Goal: Task Accomplishment & Management: Manage account settings

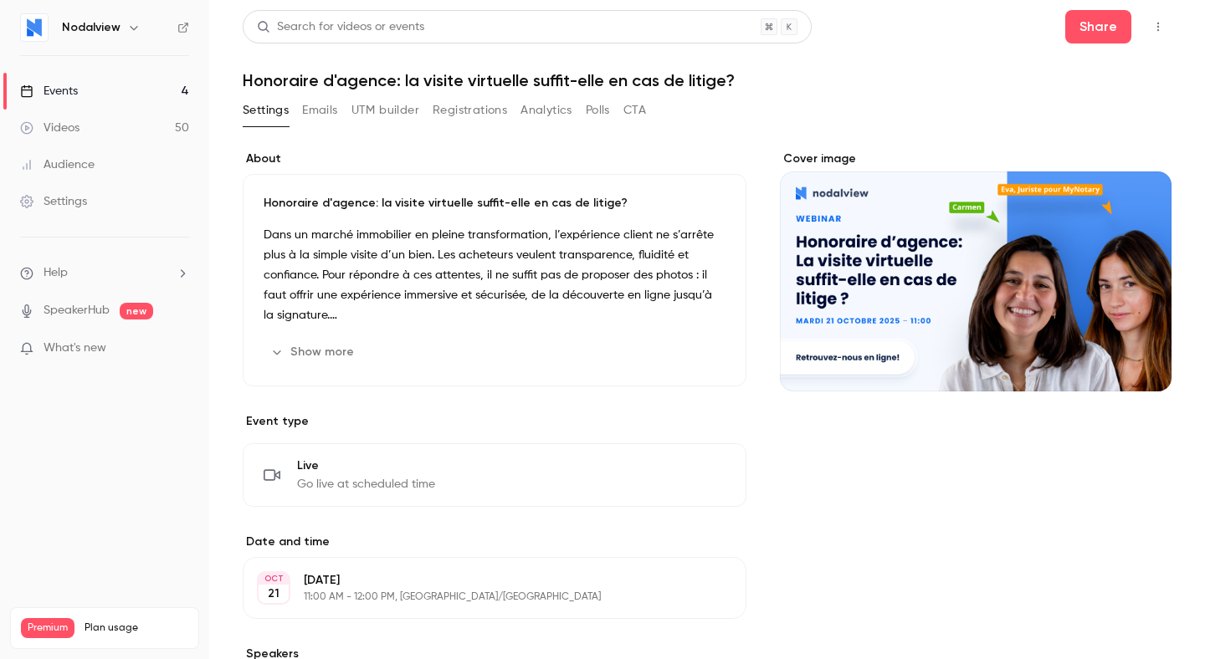
click at [105, 84] on link "Events 4" at bounding box center [104, 91] width 209 height 37
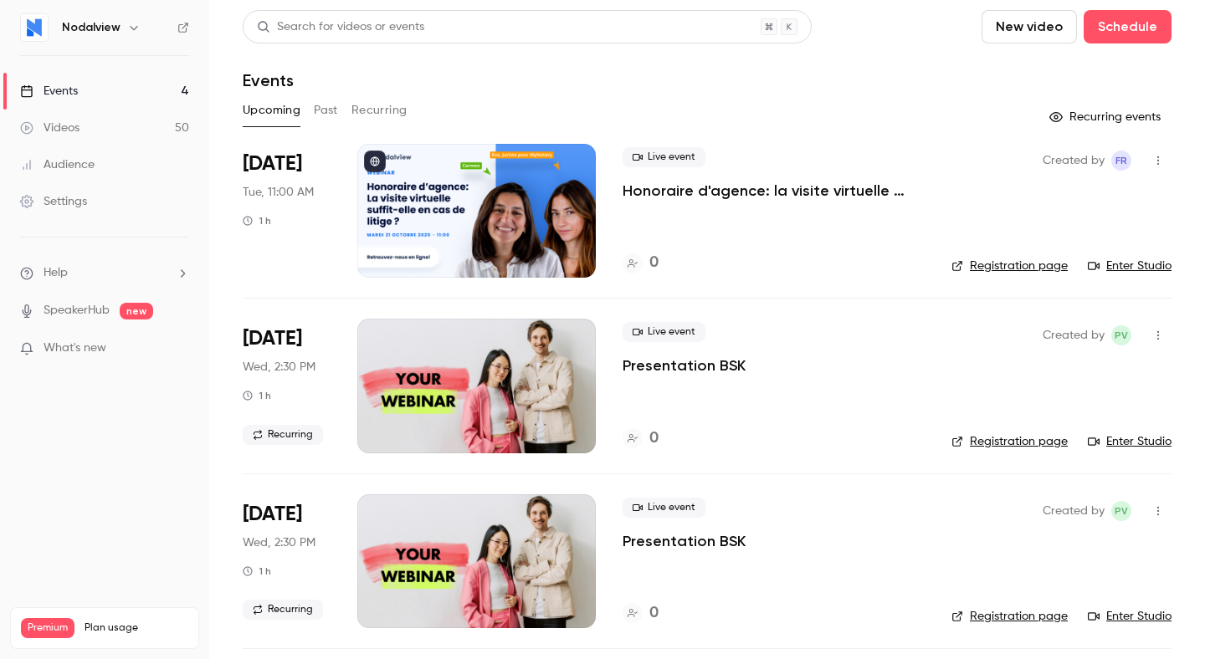
click at [469, 230] on div at bounding box center [476, 211] width 238 height 134
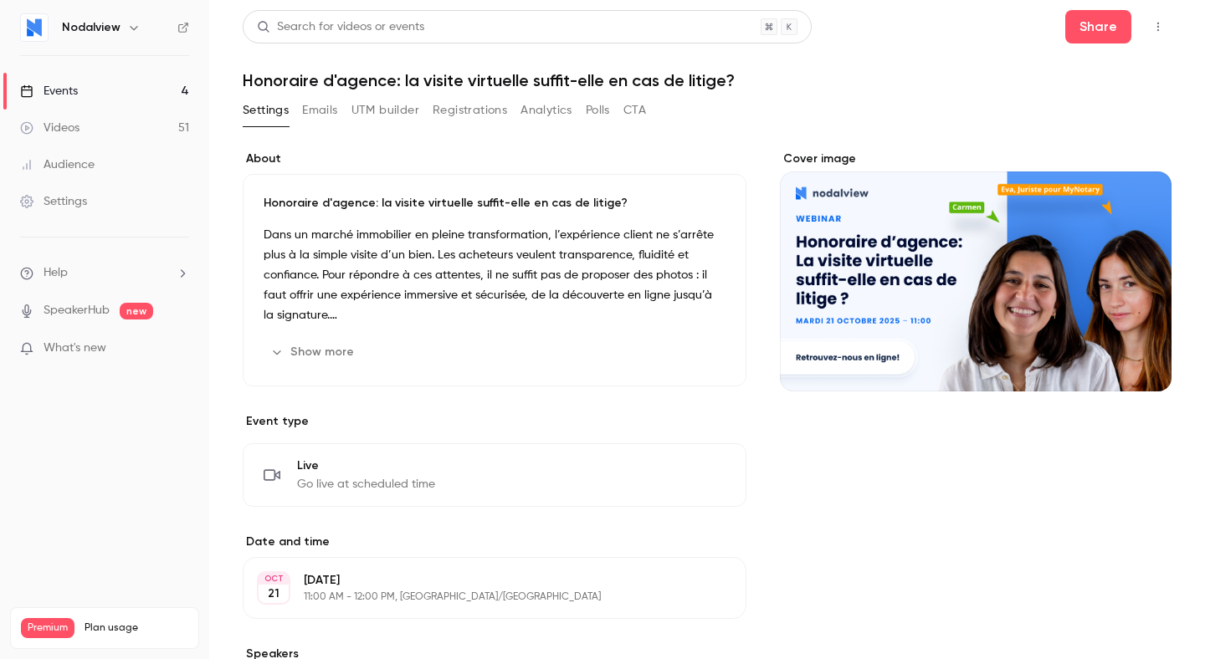
click at [311, 354] on button "Show more" at bounding box center [314, 352] width 100 height 27
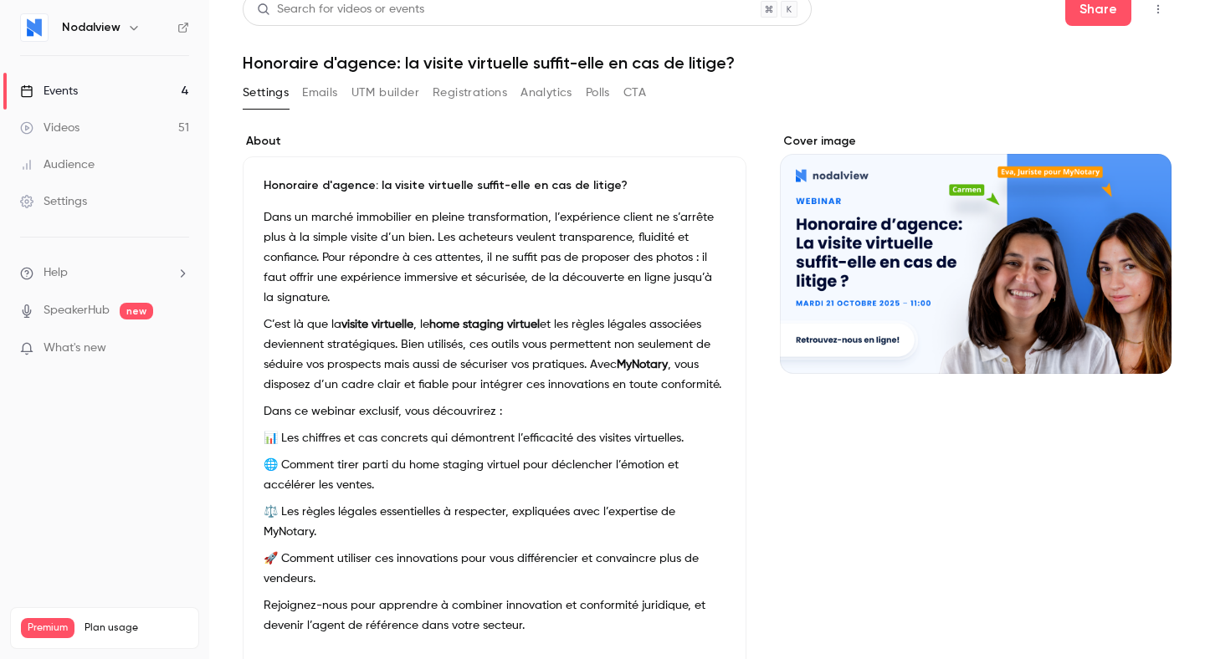
scroll to position [13, 0]
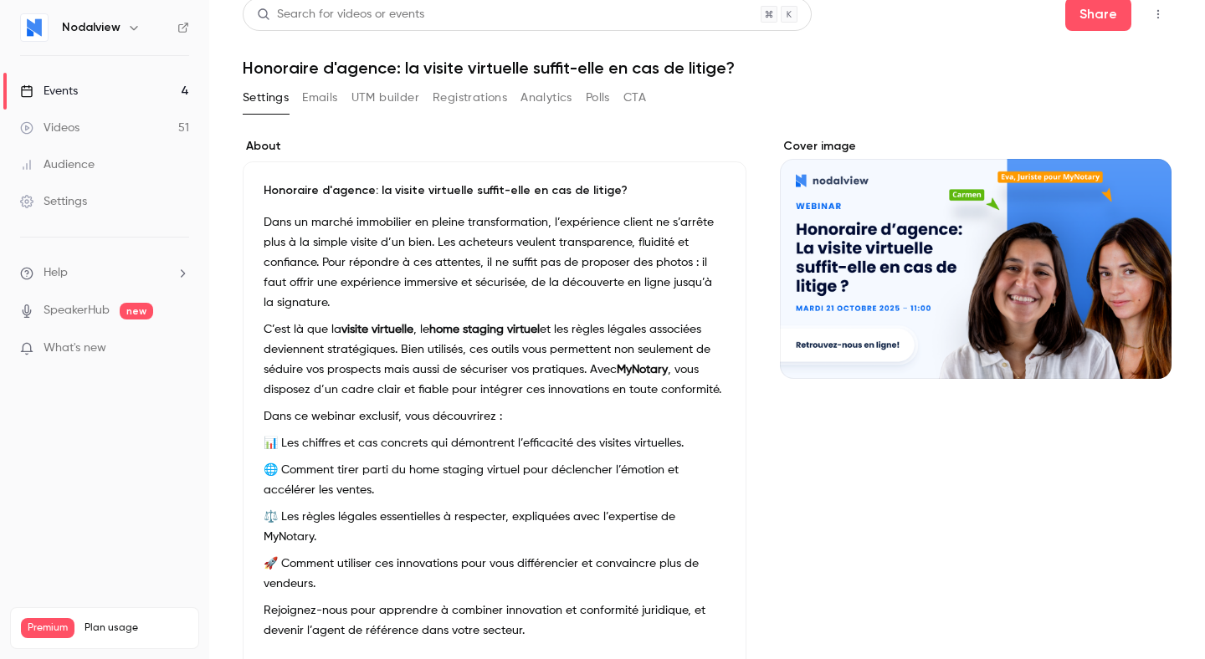
click at [314, 94] on button "Emails" at bounding box center [319, 97] width 35 height 27
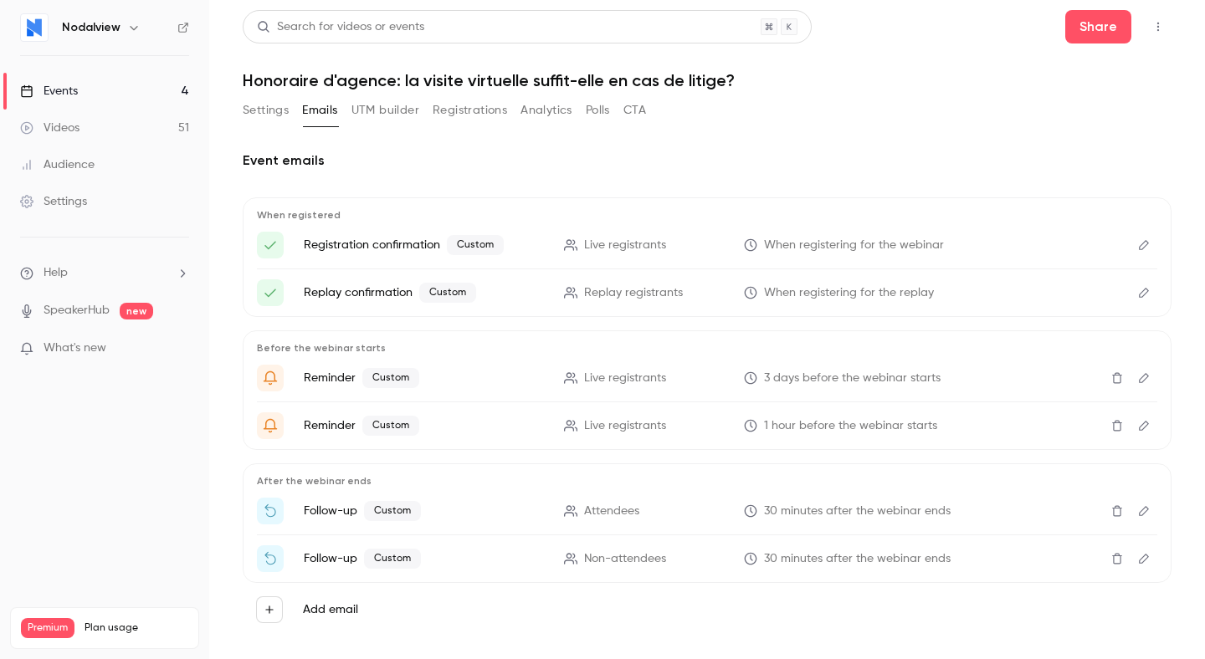
click at [249, 117] on button "Settings" at bounding box center [266, 110] width 46 height 27
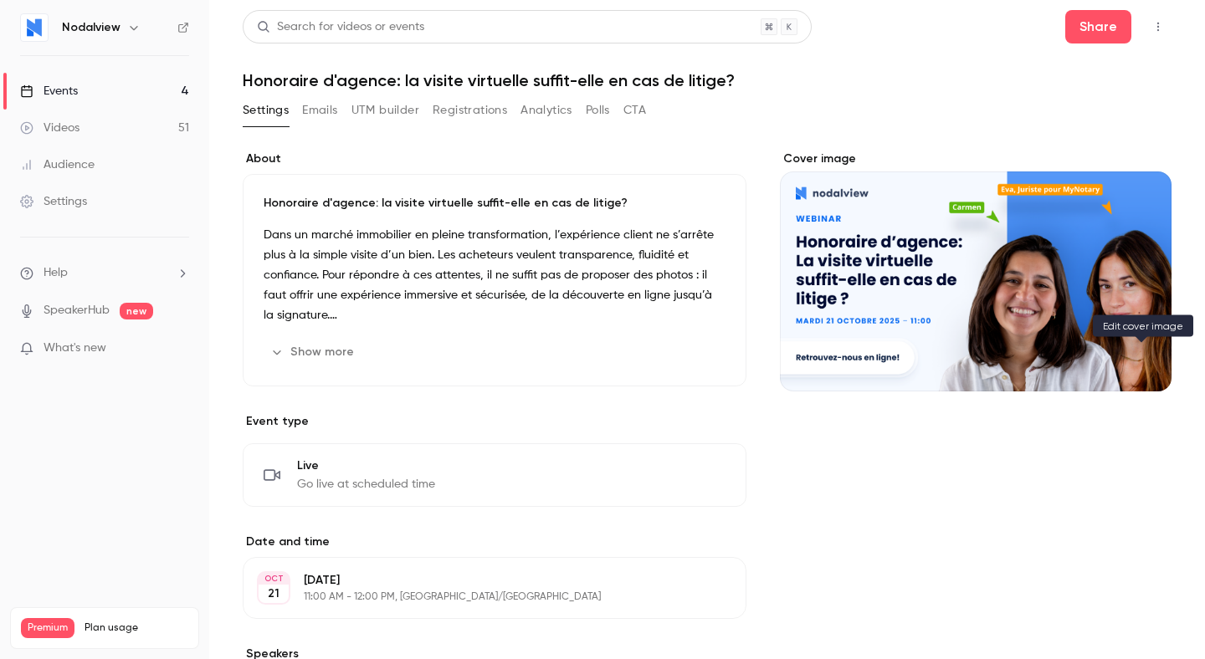
click at [1147, 364] on icon "Cover image" at bounding box center [1141, 361] width 18 height 13
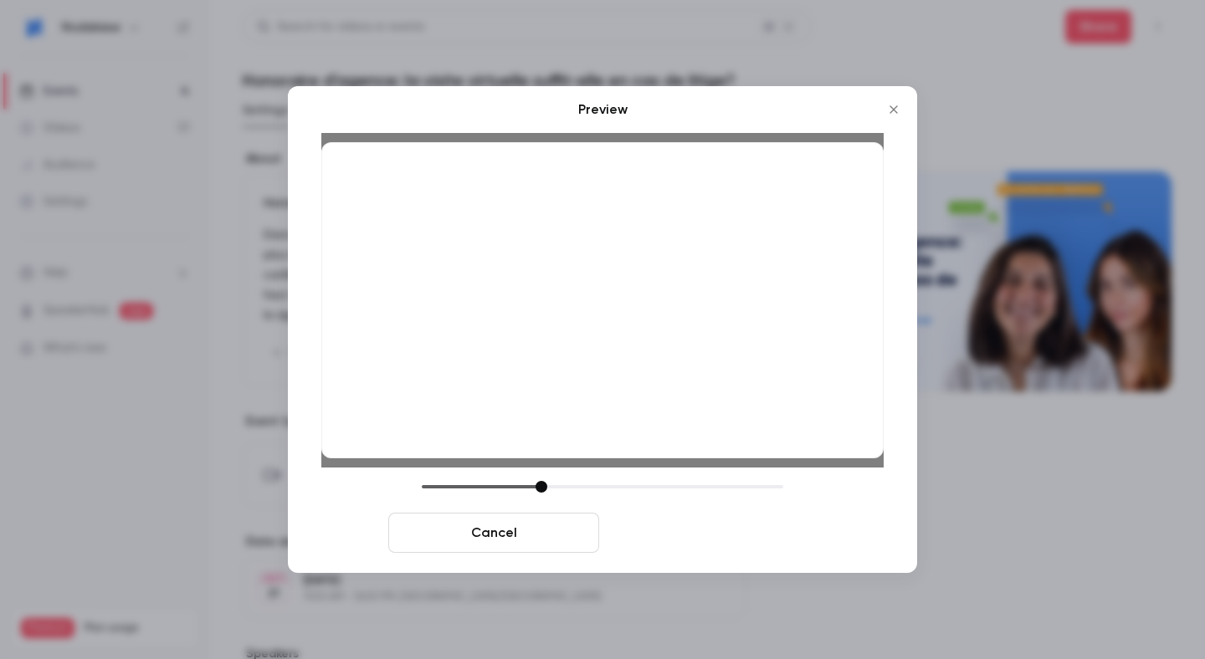
click at [677, 536] on button "Save cover" at bounding box center [711, 533] width 211 height 40
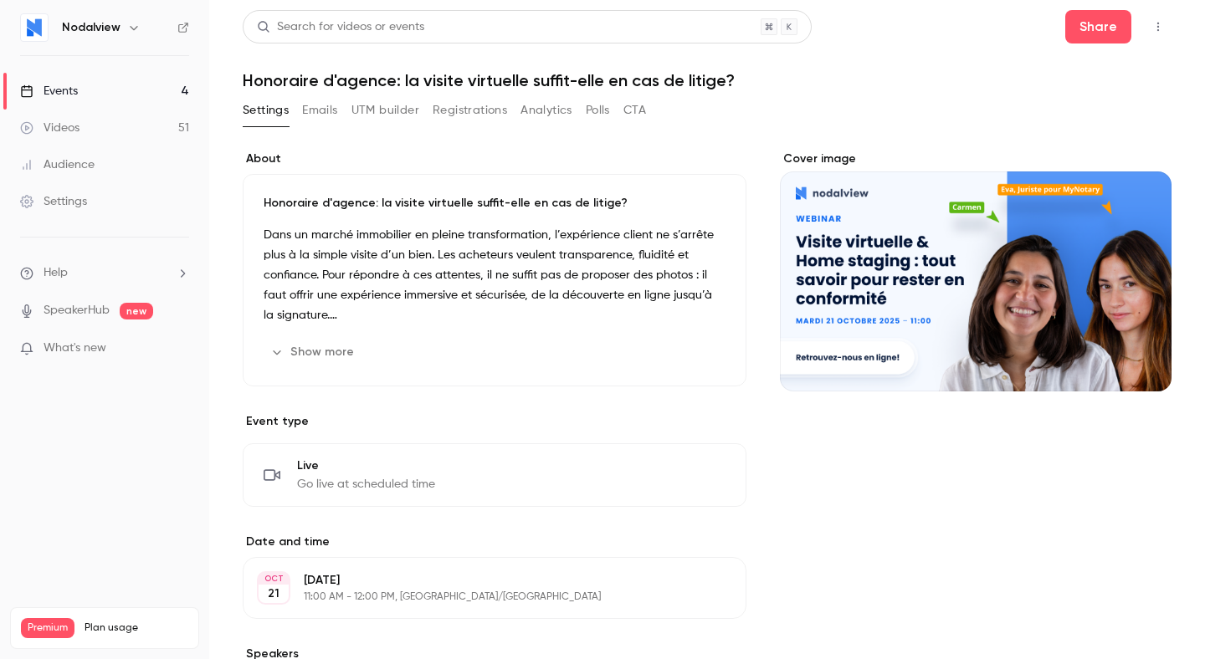
click at [394, 83] on h1 "Honoraire d'agence: la visite virtuelle suffit-elle en cas de litige?" at bounding box center [707, 80] width 929 height 20
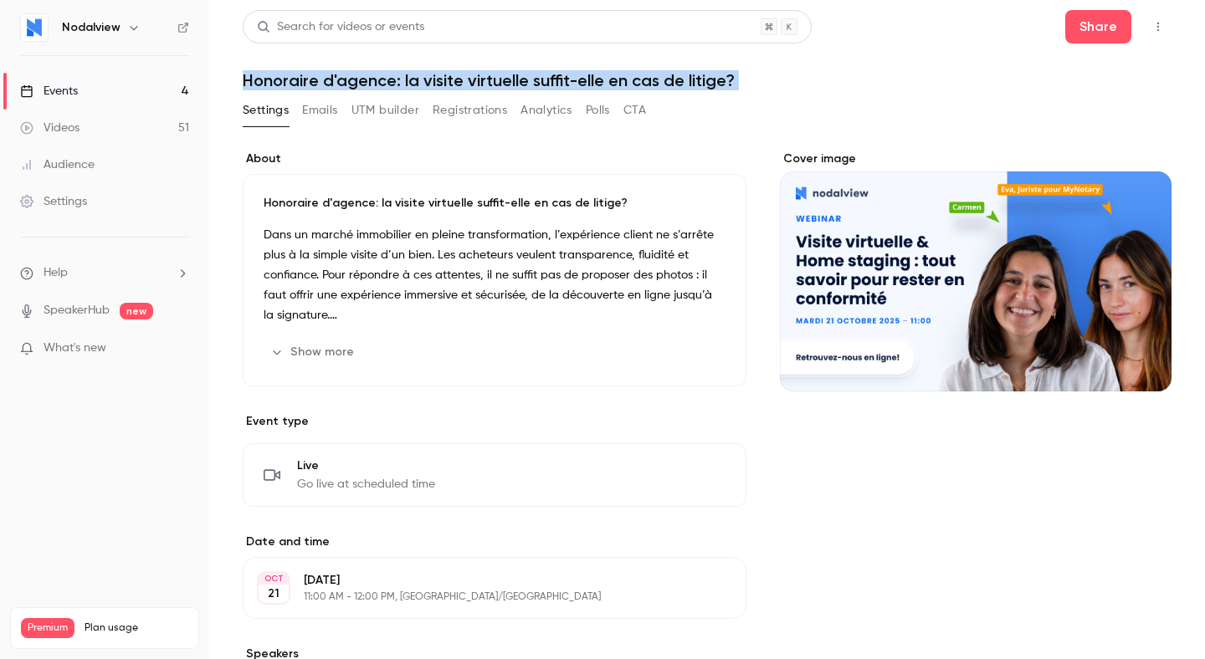
click at [434, 83] on h1 "Honoraire d'agence: la visite virtuelle suffit-elle en cas de litige?" at bounding box center [707, 80] width 929 height 20
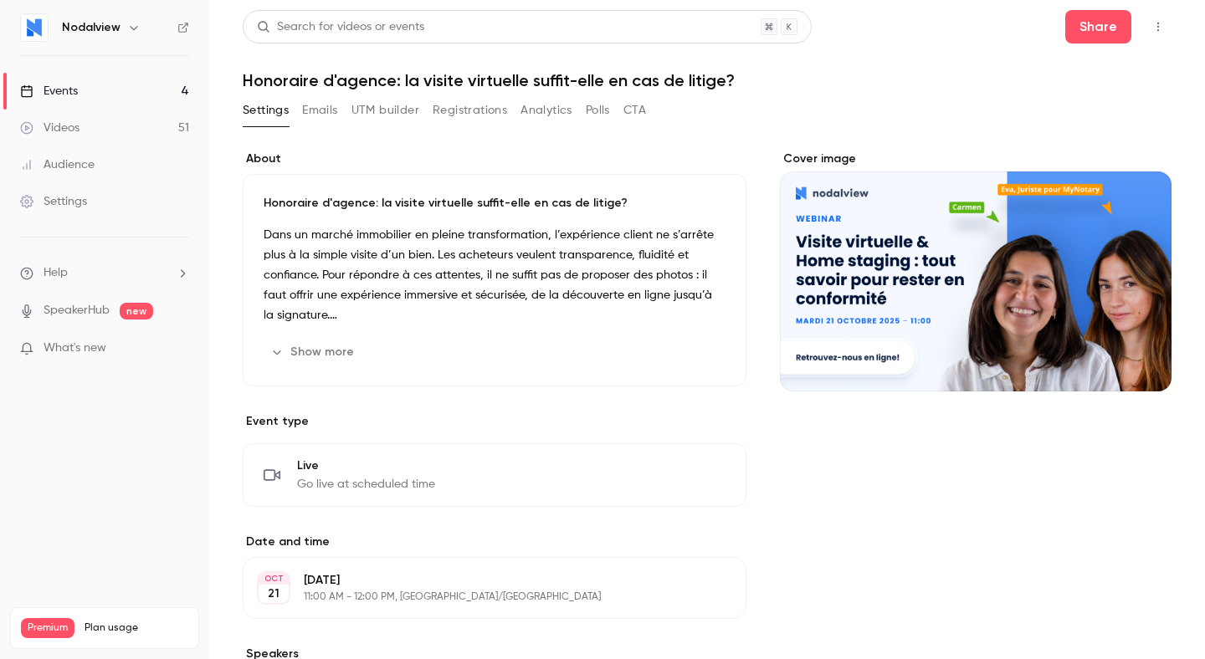
click at [1164, 29] on icon "button" at bounding box center [1157, 27] width 13 height 12
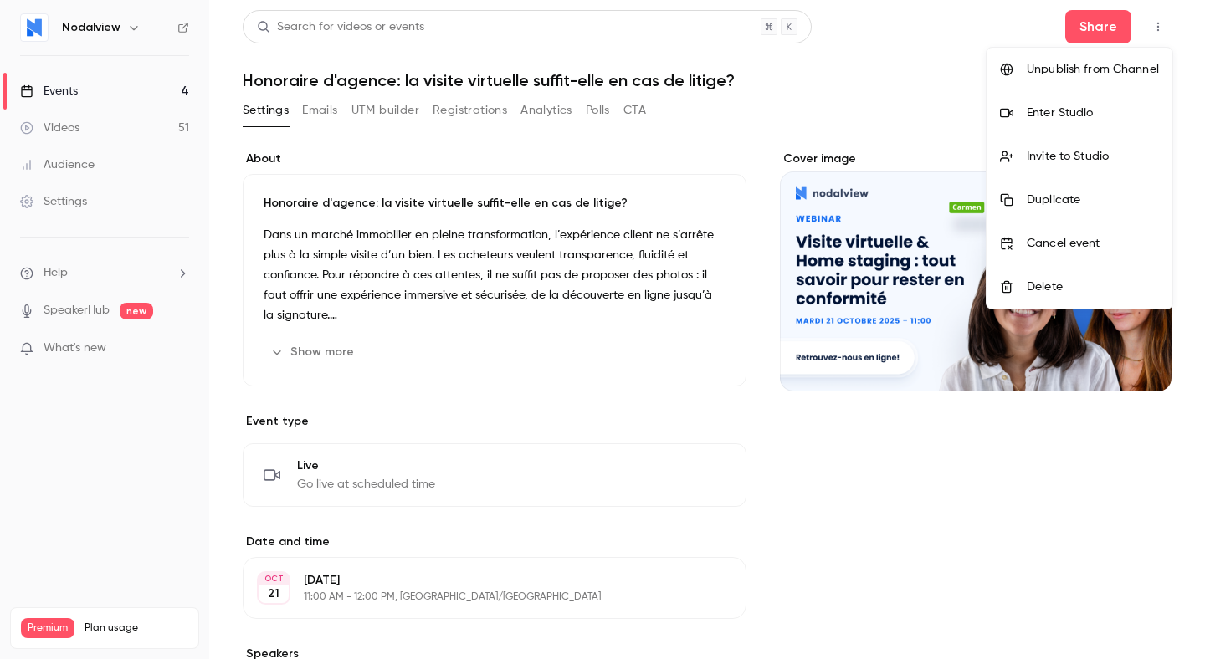
click at [1164, 29] on div at bounding box center [602, 329] width 1205 height 659
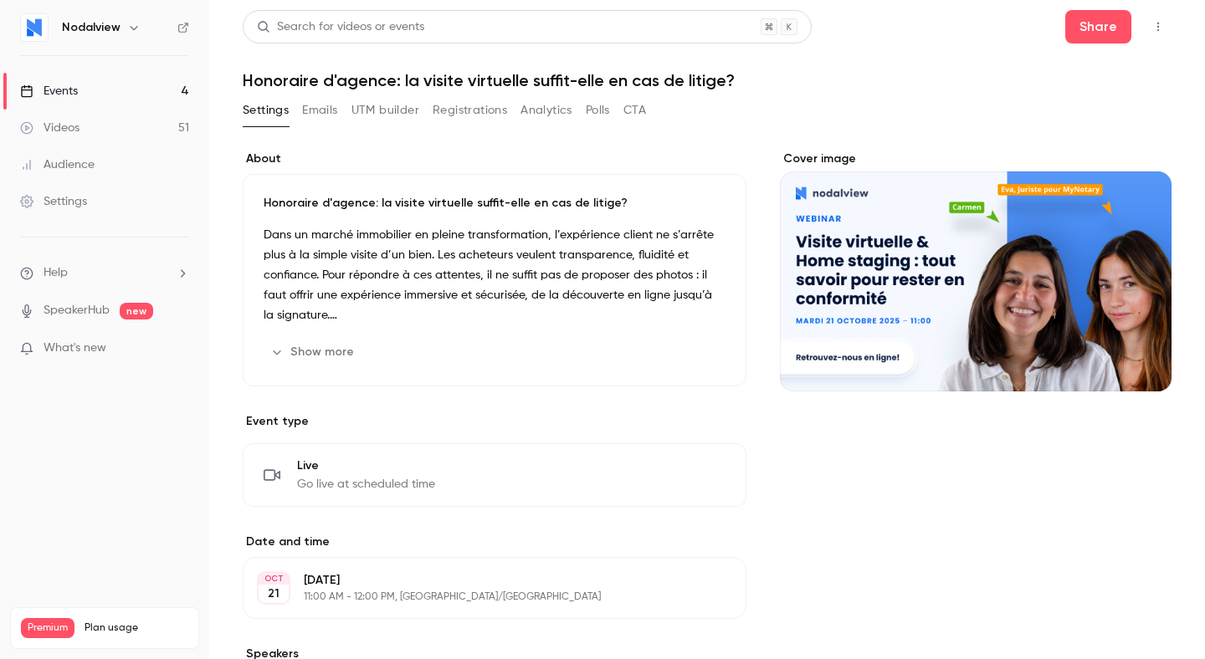
click at [366, 79] on h1 "Honoraire d'agence: la visite virtuelle suffit-elle en cas de litige?" at bounding box center [707, 80] width 929 height 20
click at [518, 85] on h1 "Honoraire d'agence: la visite virtuelle suffit-elle en cas de litige?" at bounding box center [707, 80] width 929 height 20
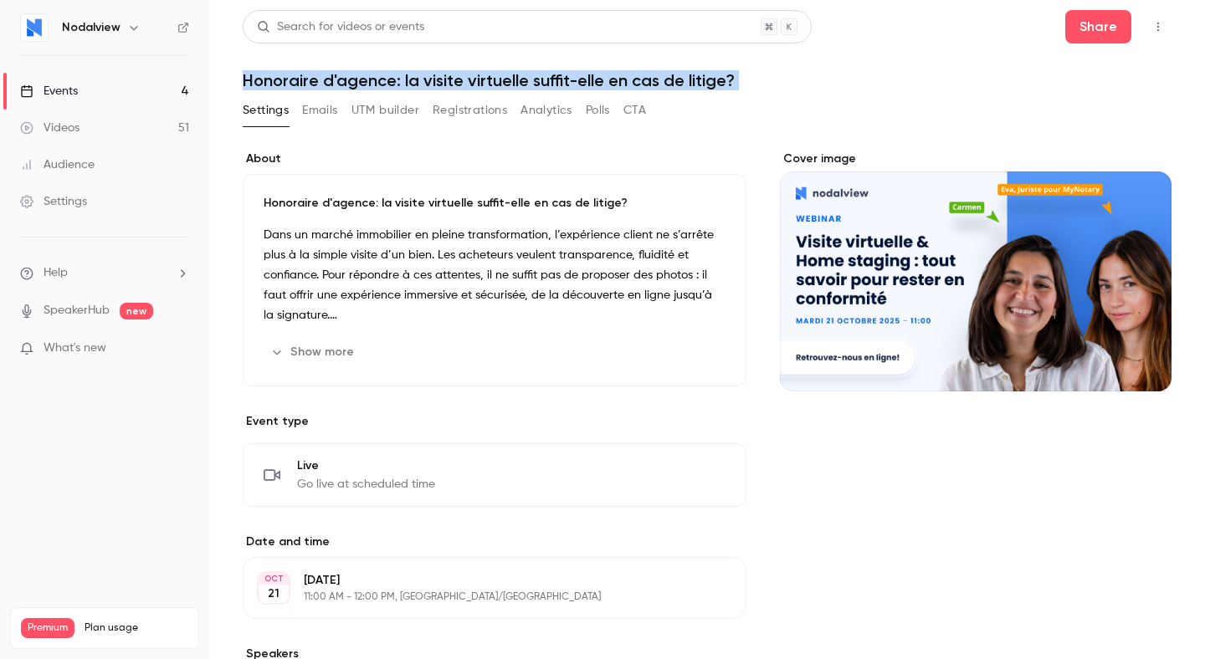
click at [518, 85] on h1 "Honoraire d'agence: la visite virtuelle suffit-elle en cas de litige?" at bounding box center [707, 80] width 929 height 20
click at [315, 116] on button "Emails" at bounding box center [319, 110] width 35 height 27
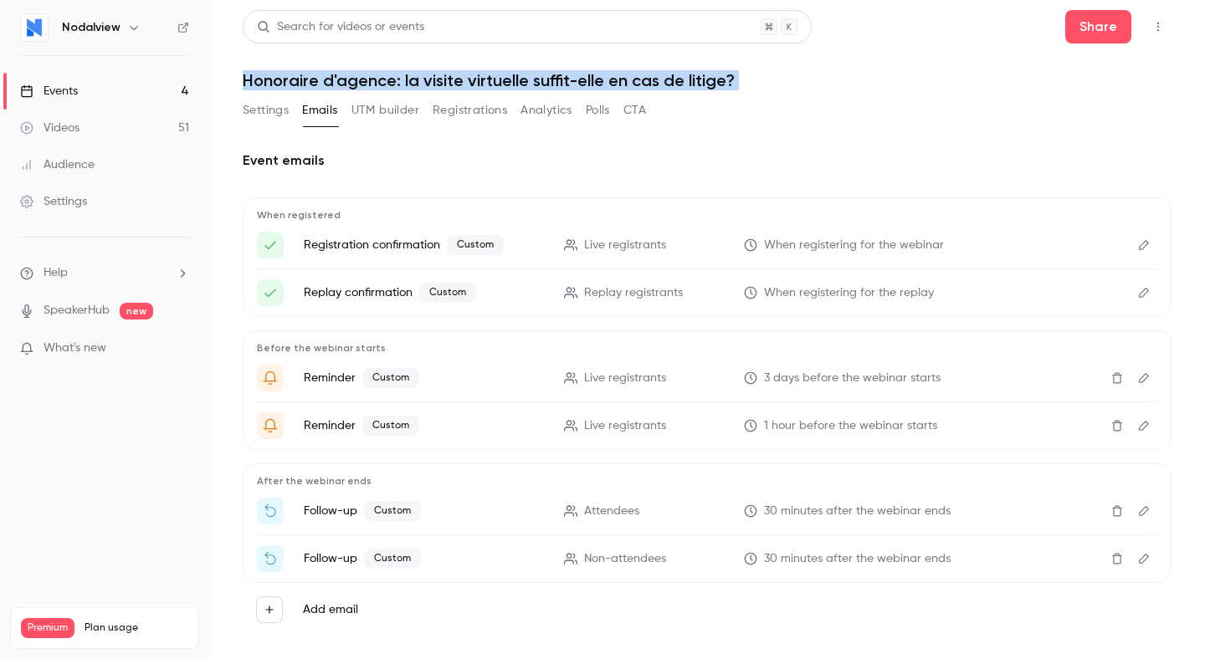
click at [254, 106] on button "Settings" at bounding box center [266, 110] width 46 height 27
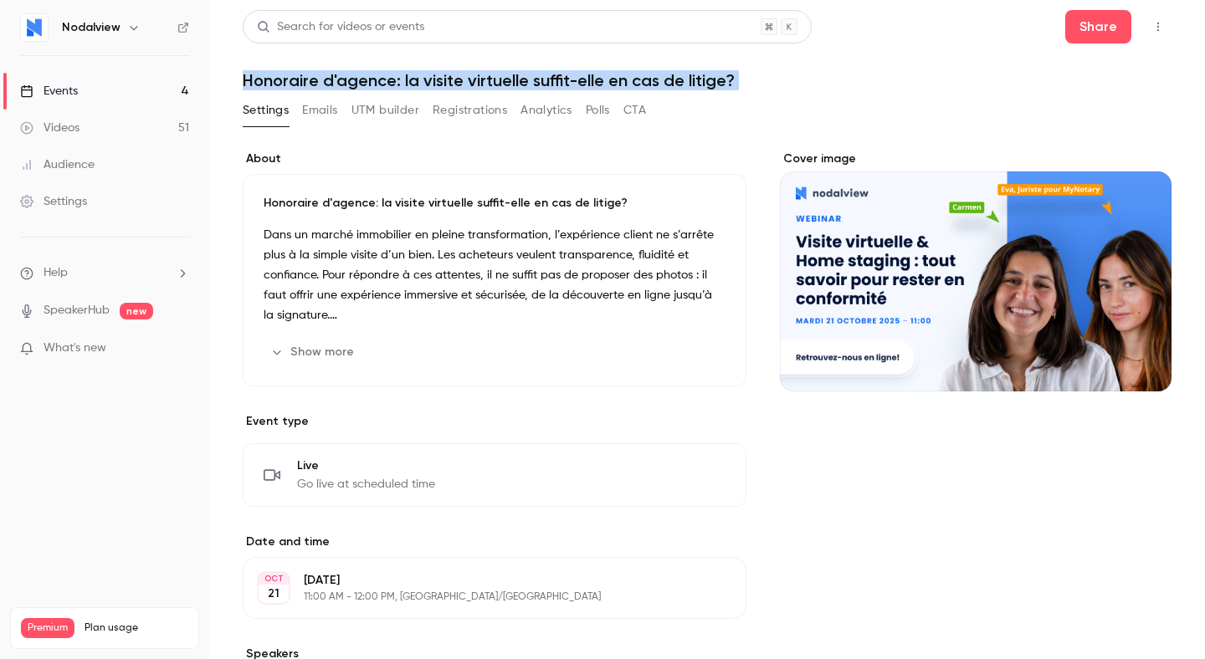
click at [449, 156] on label "About" at bounding box center [495, 159] width 504 height 17
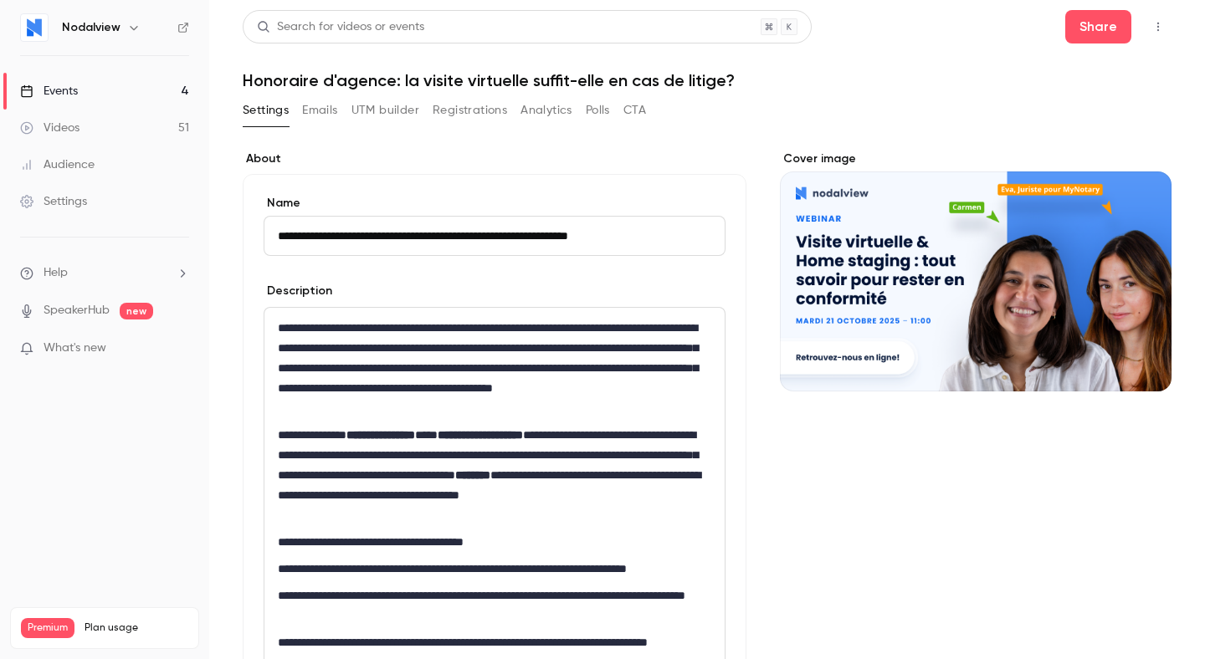
click at [632, 109] on button "CTA" at bounding box center [634, 110] width 23 height 27
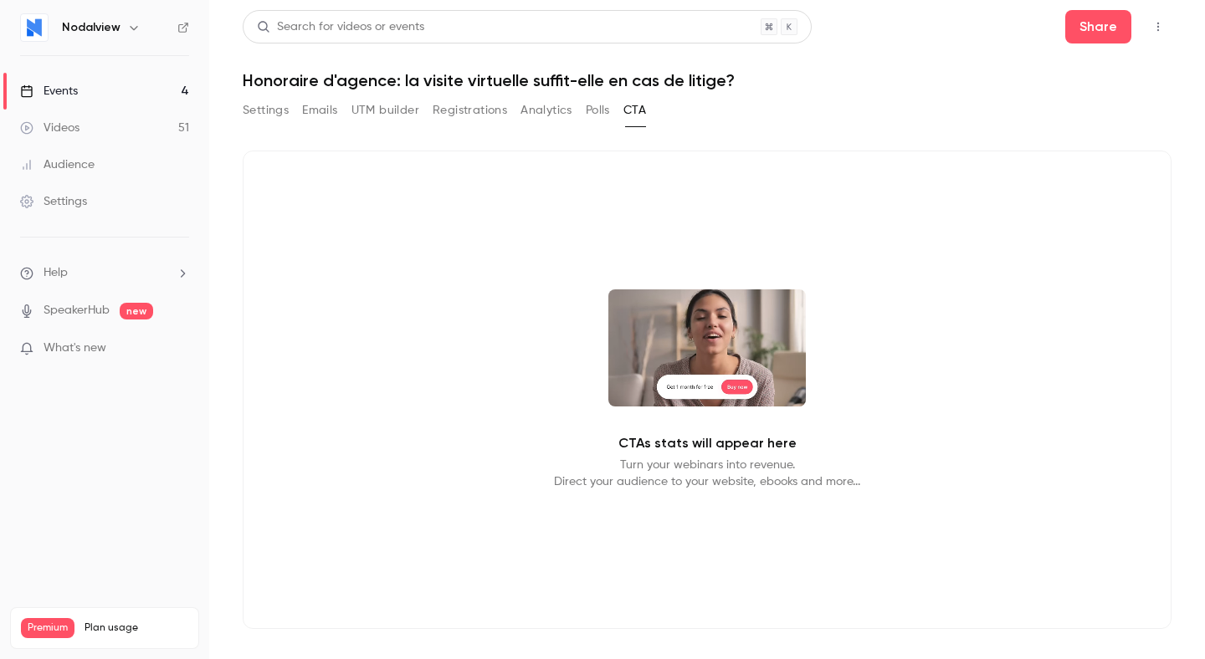
click at [594, 105] on button "Polls" at bounding box center [598, 110] width 24 height 27
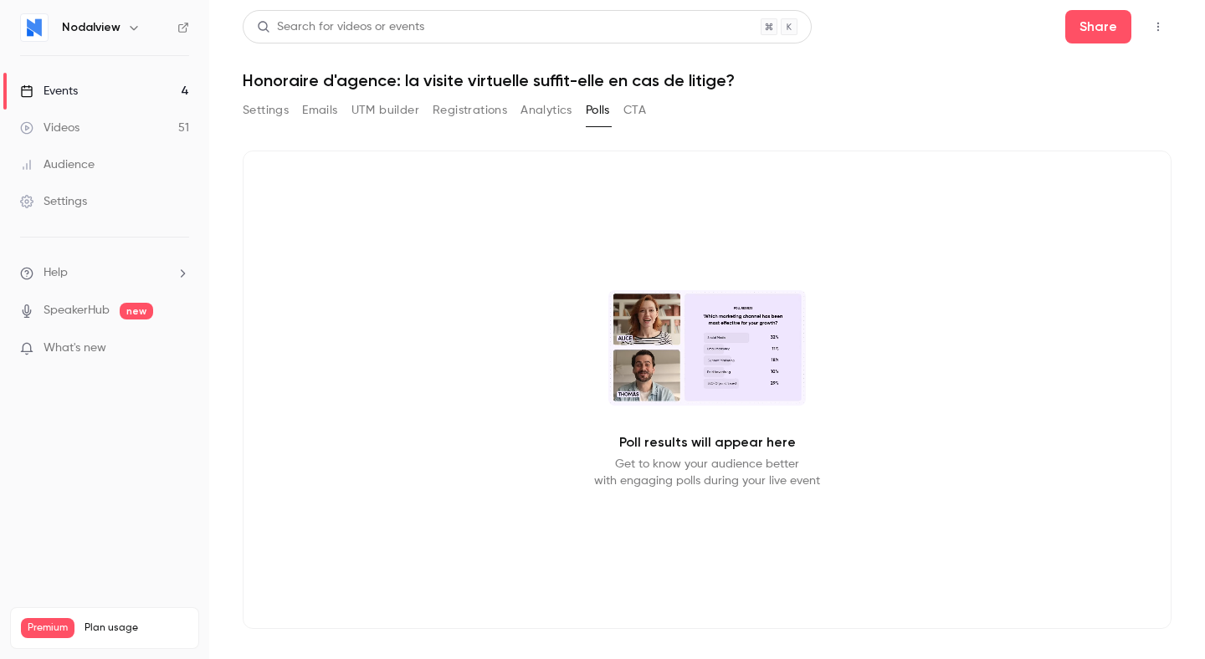
click at [545, 105] on button "Analytics" at bounding box center [546, 110] width 52 height 27
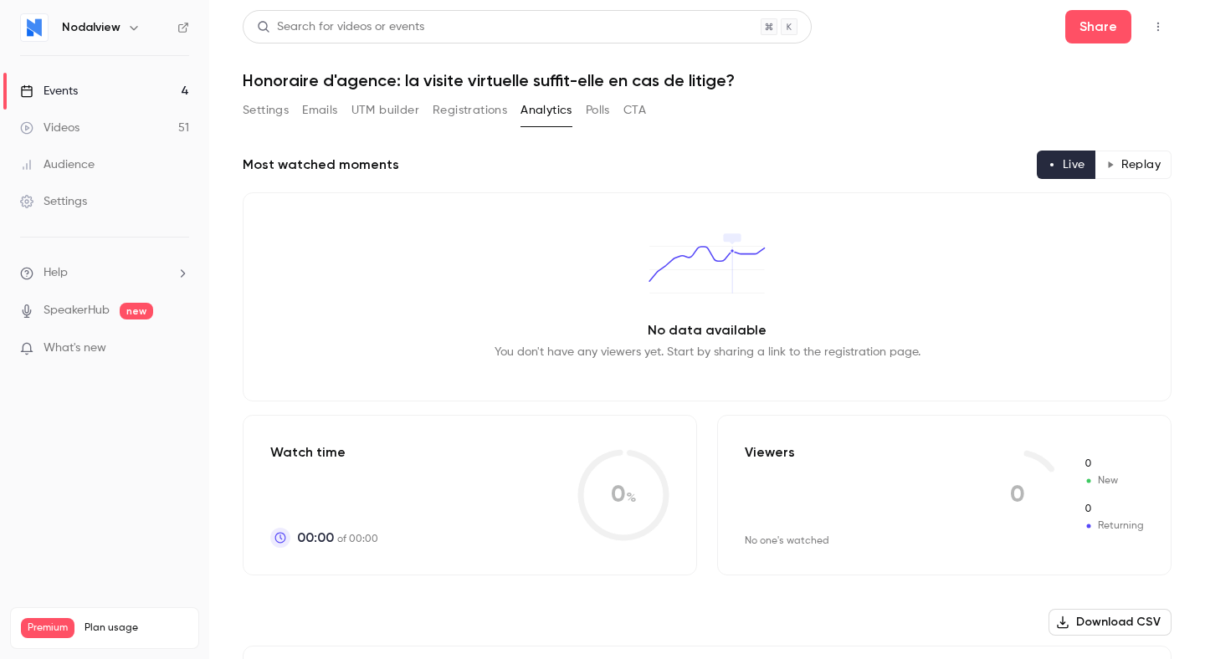
click at [458, 114] on button "Registrations" at bounding box center [469, 110] width 74 height 27
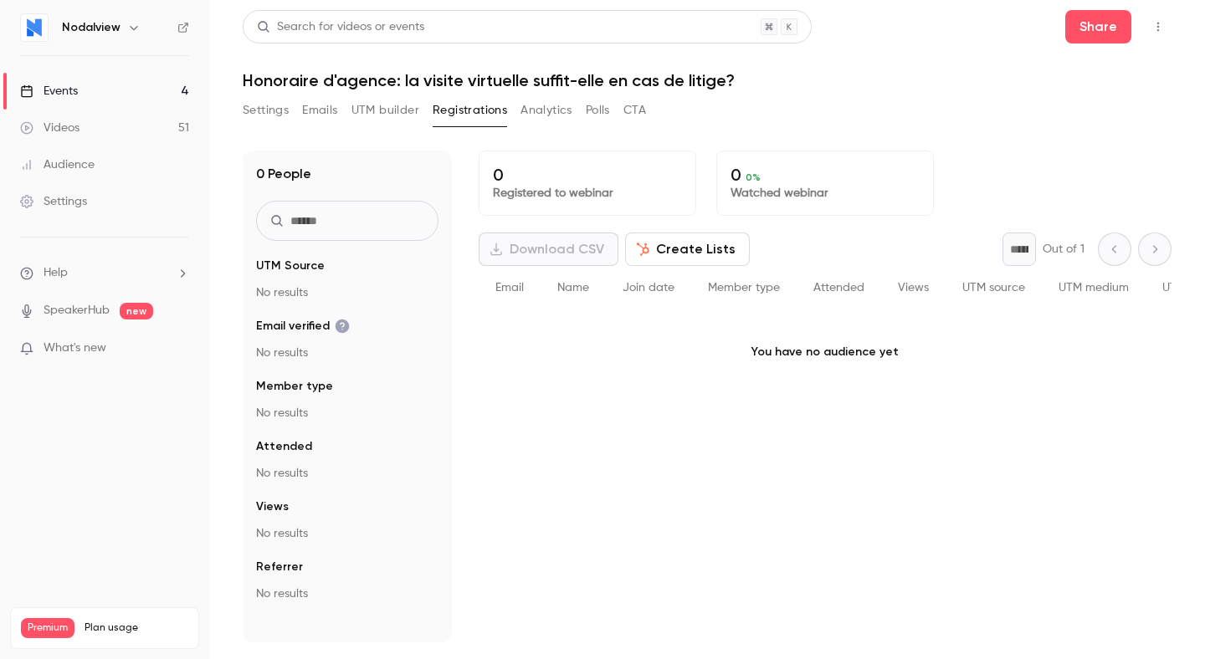
click at [386, 109] on button "UTM builder" at bounding box center [385, 110] width 68 height 27
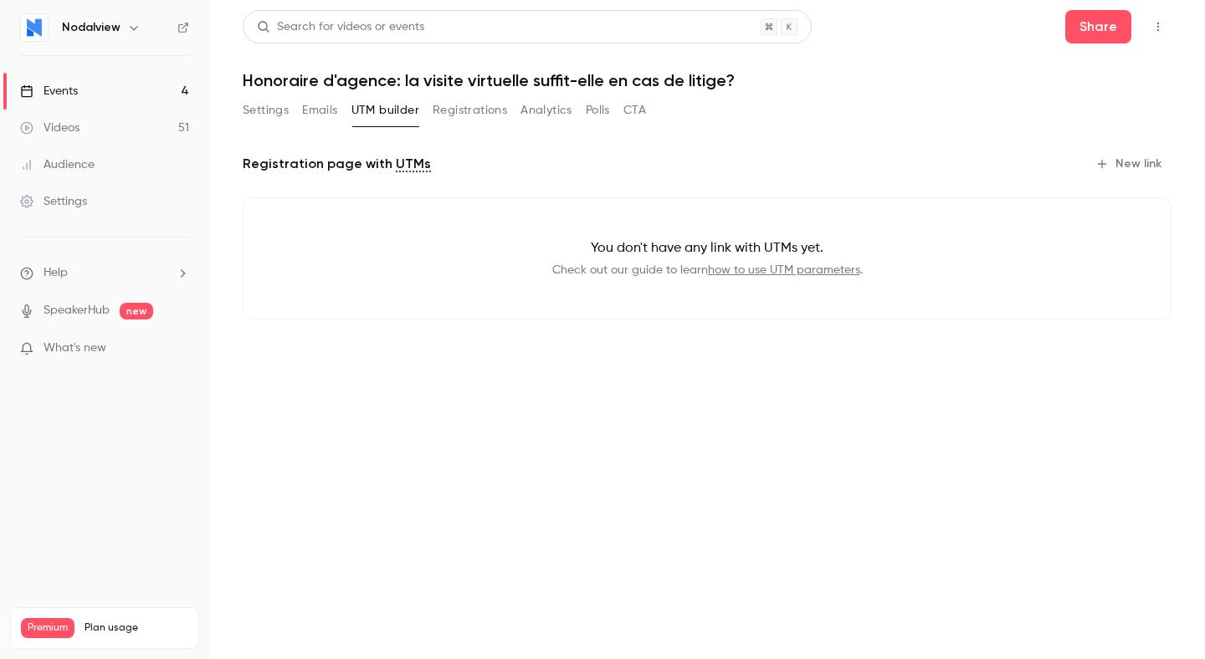
click at [320, 110] on button "Emails" at bounding box center [319, 110] width 35 height 27
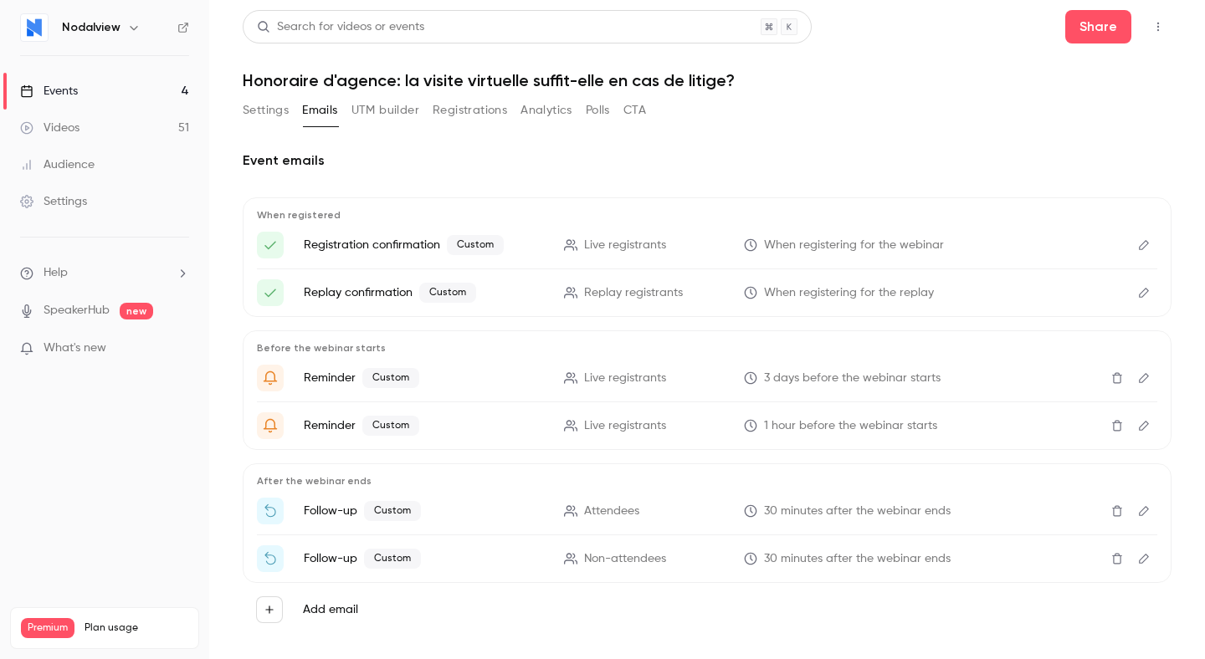
click at [259, 105] on button "Settings" at bounding box center [266, 110] width 46 height 27
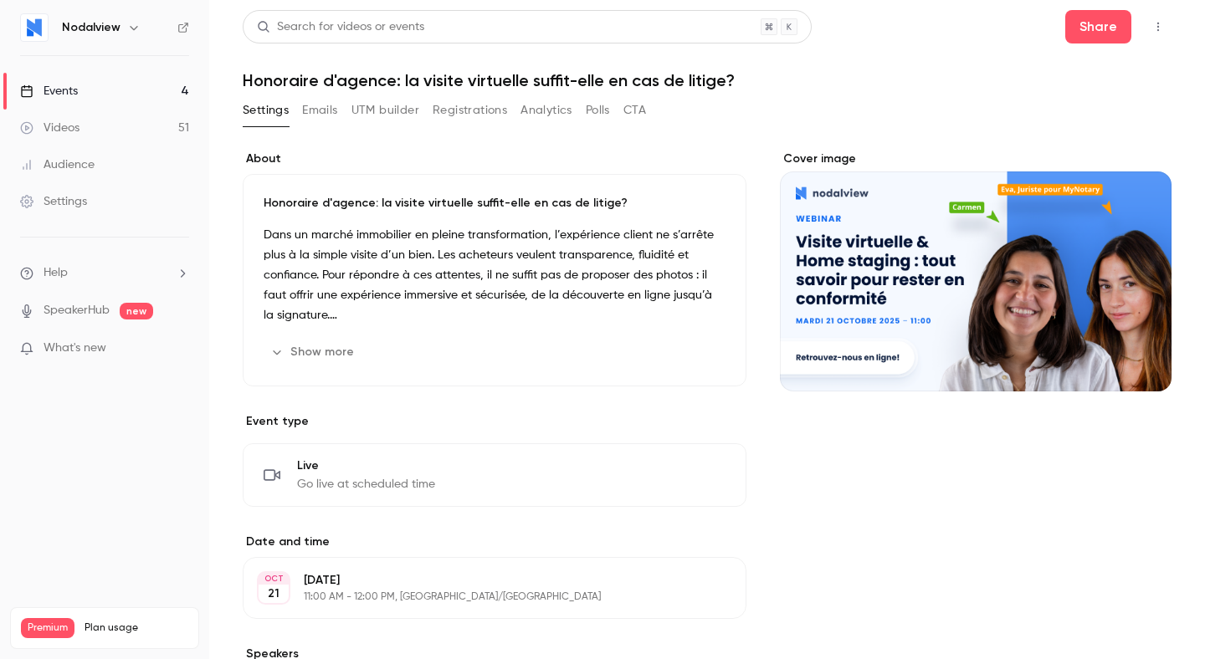
click at [575, 75] on h1 "Honoraire d'agence: la visite virtuelle suffit-elle en cas de litige?" at bounding box center [707, 80] width 929 height 20
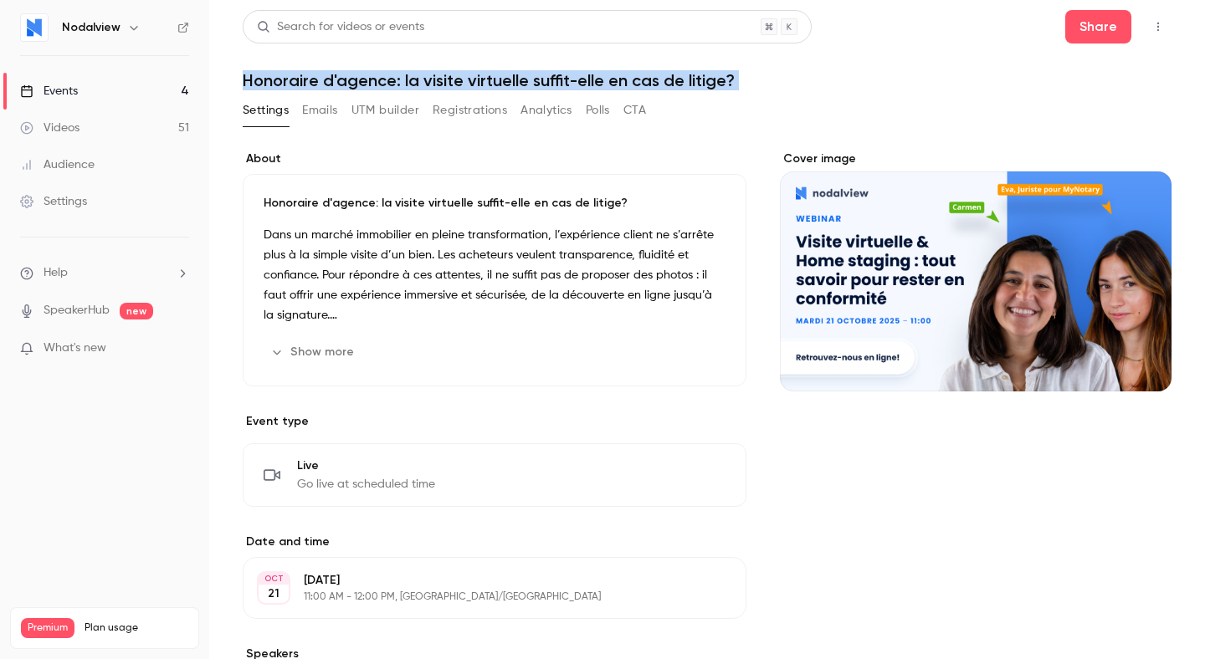
click at [598, 82] on h1 "Honoraire d'agence: la visite virtuelle suffit-elle en cas de litige?" at bounding box center [707, 80] width 929 height 20
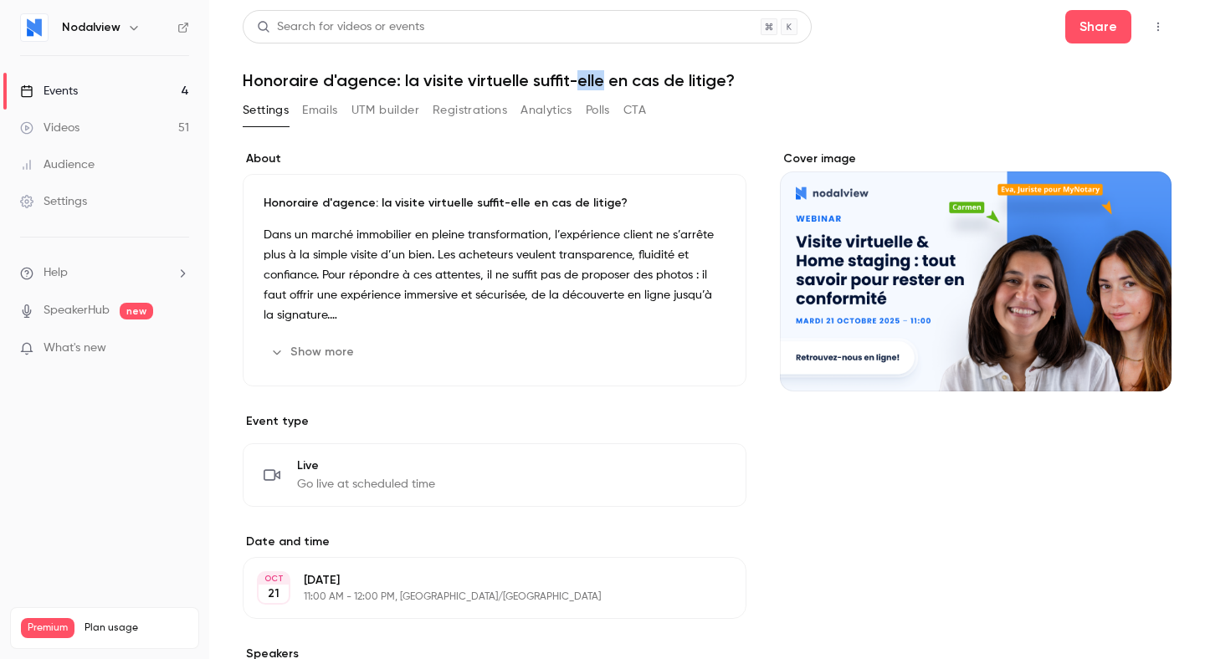
click at [598, 82] on h1 "Honoraire d'agence: la visite virtuelle suffit-elle en cas de litige?" at bounding box center [707, 80] width 929 height 20
click at [1173, 30] on main "Search for videos or events Share Honoraire d'agence: la visite virtuelle suffi…" at bounding box center [707, 329] width 996 height 659
click at [1170, 30] on button "button" at bounding box center [1157, 26] width 27 height 27
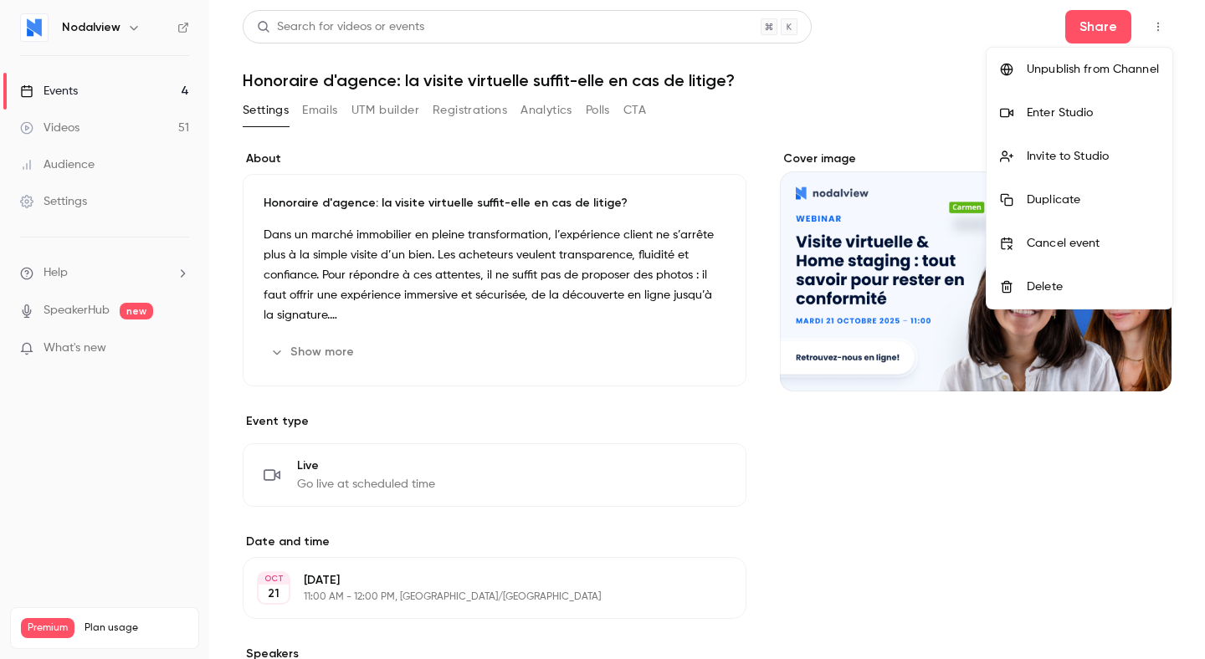
click at [859, 82] on div at bounding box center [602, 329] width 1205 height 659
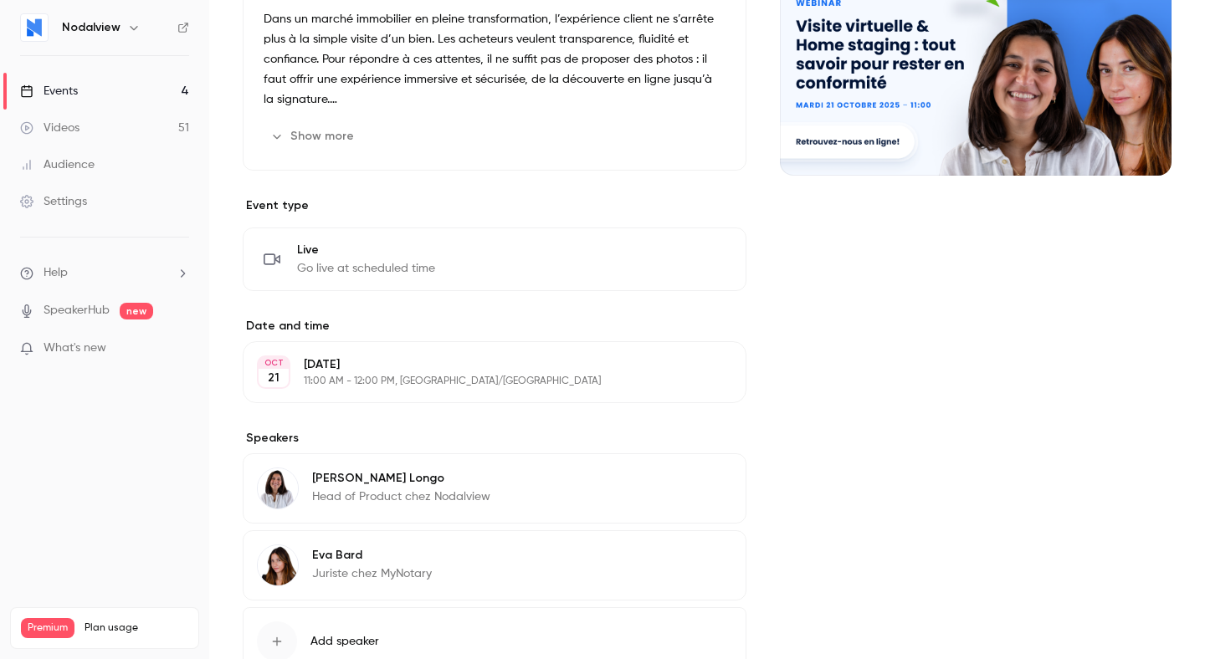
scroll to position [336, 0]
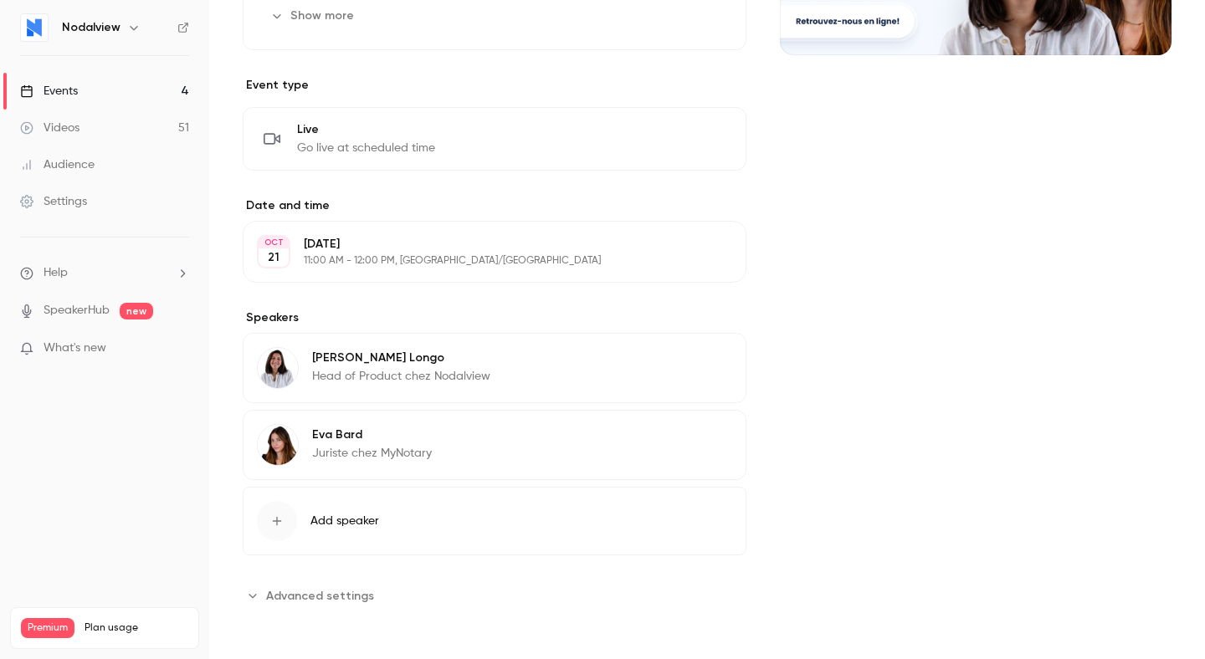
click at [313, 596] on span "Advanced settings" at bounding box center [320, 596] width 108 height 18
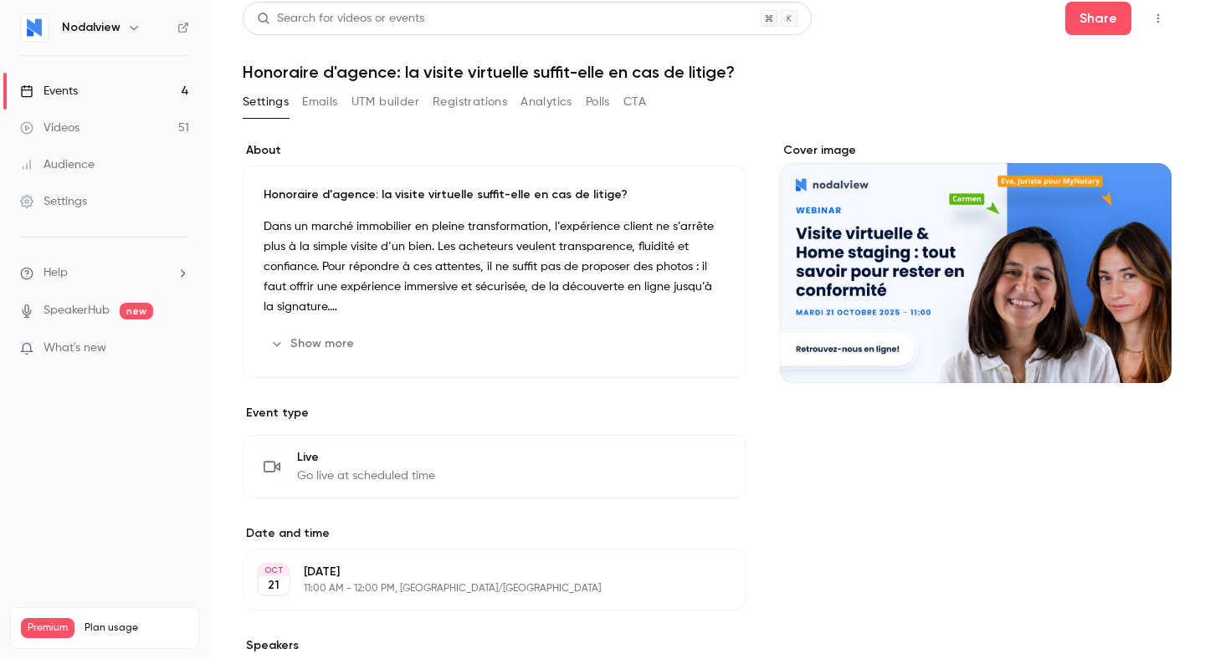
scroll to position [0, 0]
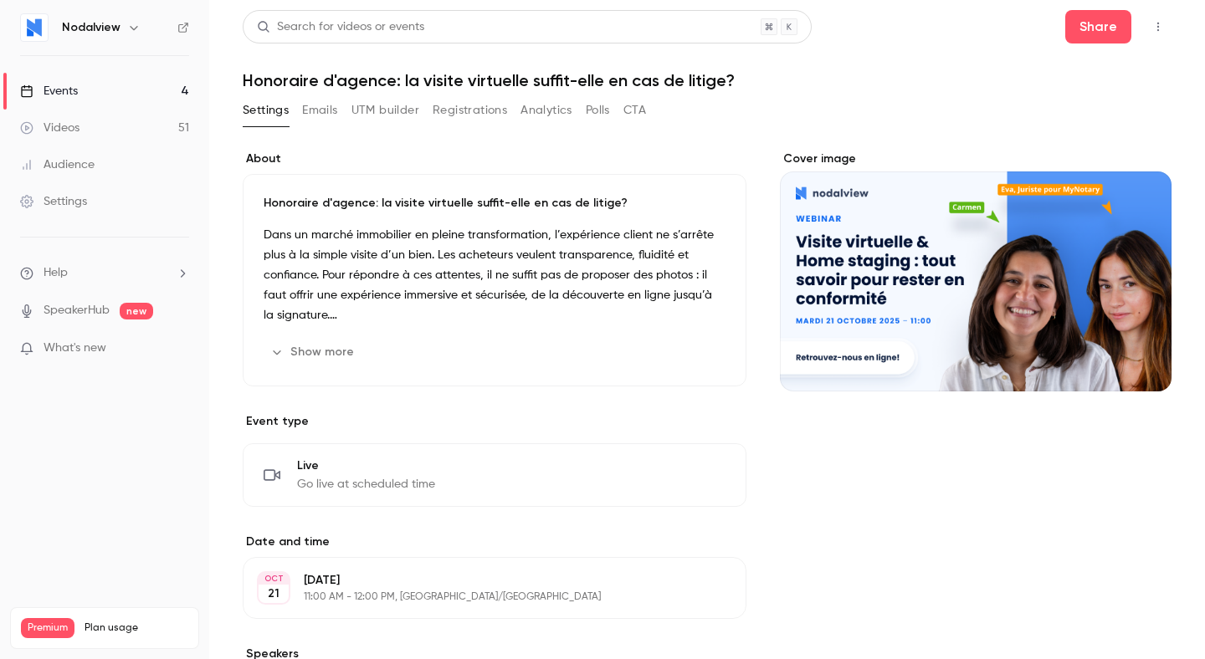
click at [117, 95] on link "Events 4" at bounding box center [104, 91] width 209 height 37
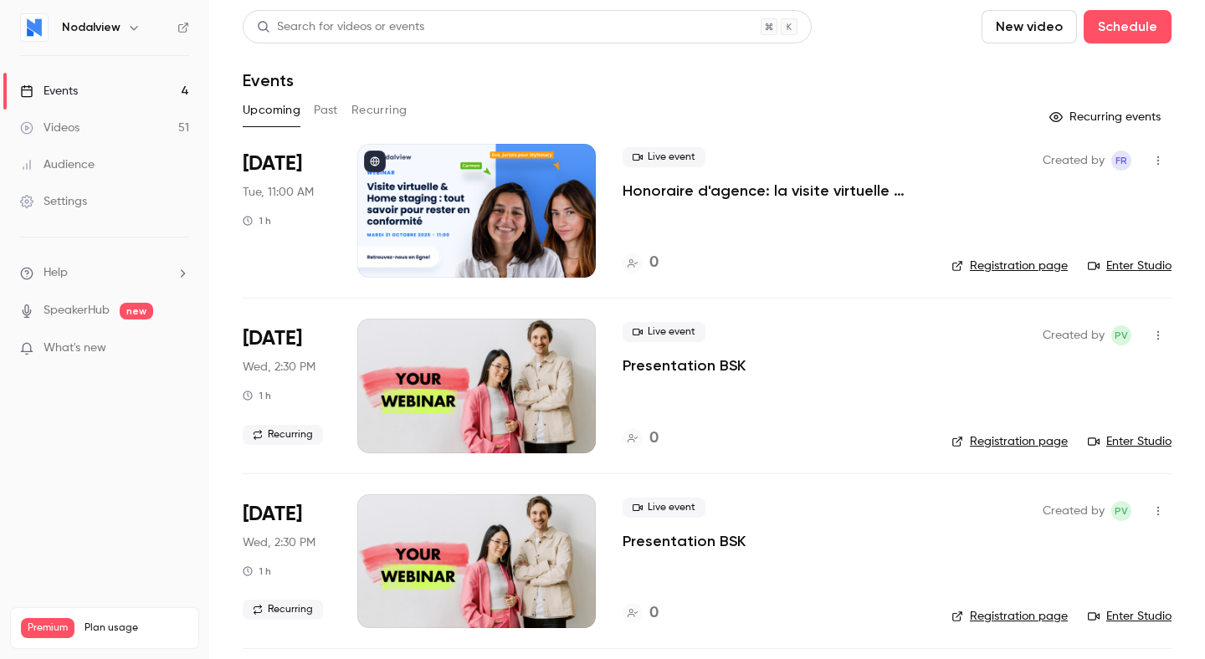
click at [658, 192] on p "Honoraire d'agence: la visite virtuelle suffit-elle en cas de litige?" at bounding box center [773, 191] width 302 height 20
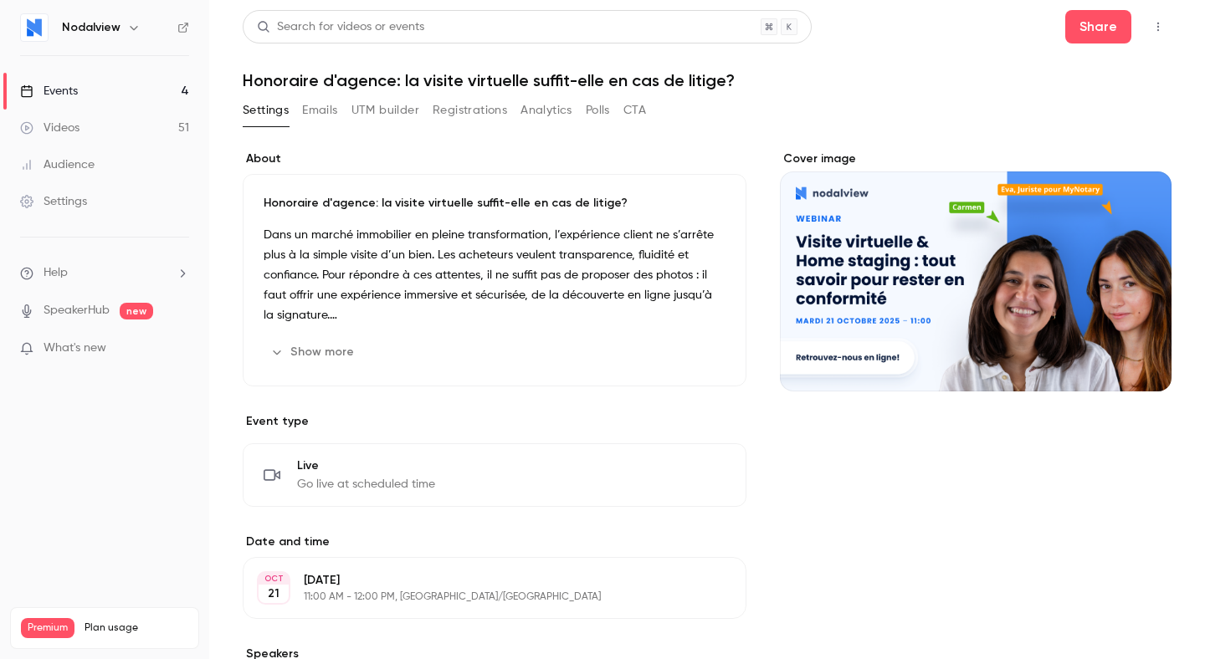
click at [336, 208] on p "Honoraire d'agence: la visite virtuelle suffit-elle en cas de litige?" at bounding box center [495, 203] width 462 height 17
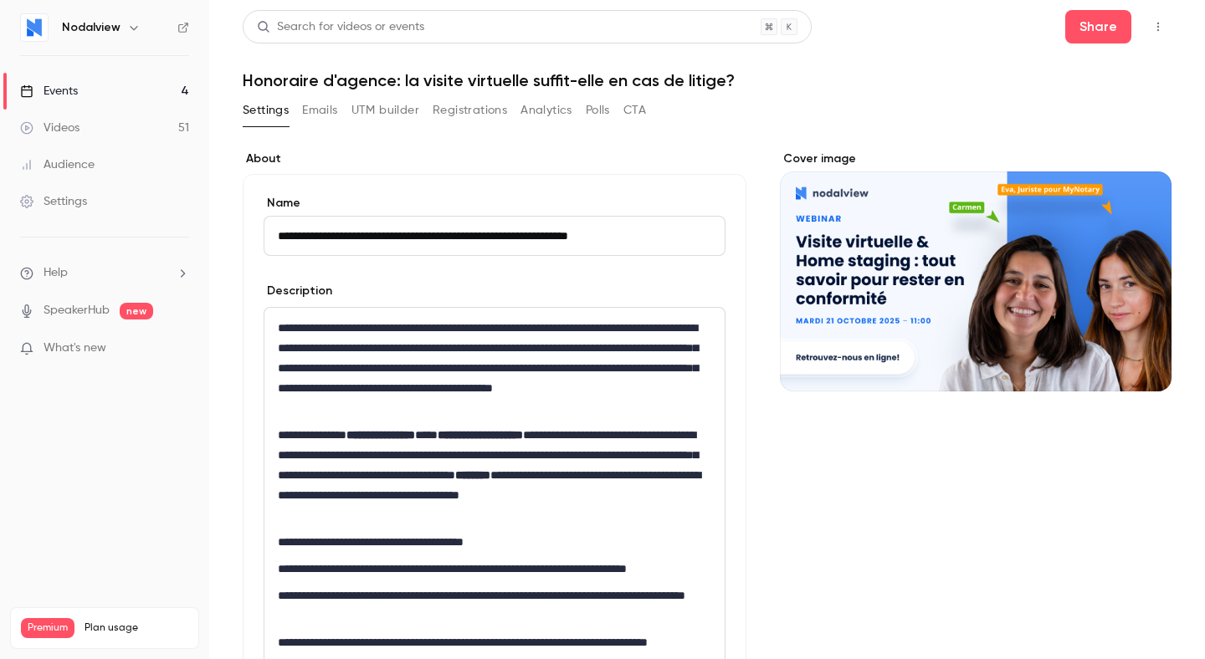
click at [336, 243] on input "**********" at bounding box center [495, 236] width 462 height 40
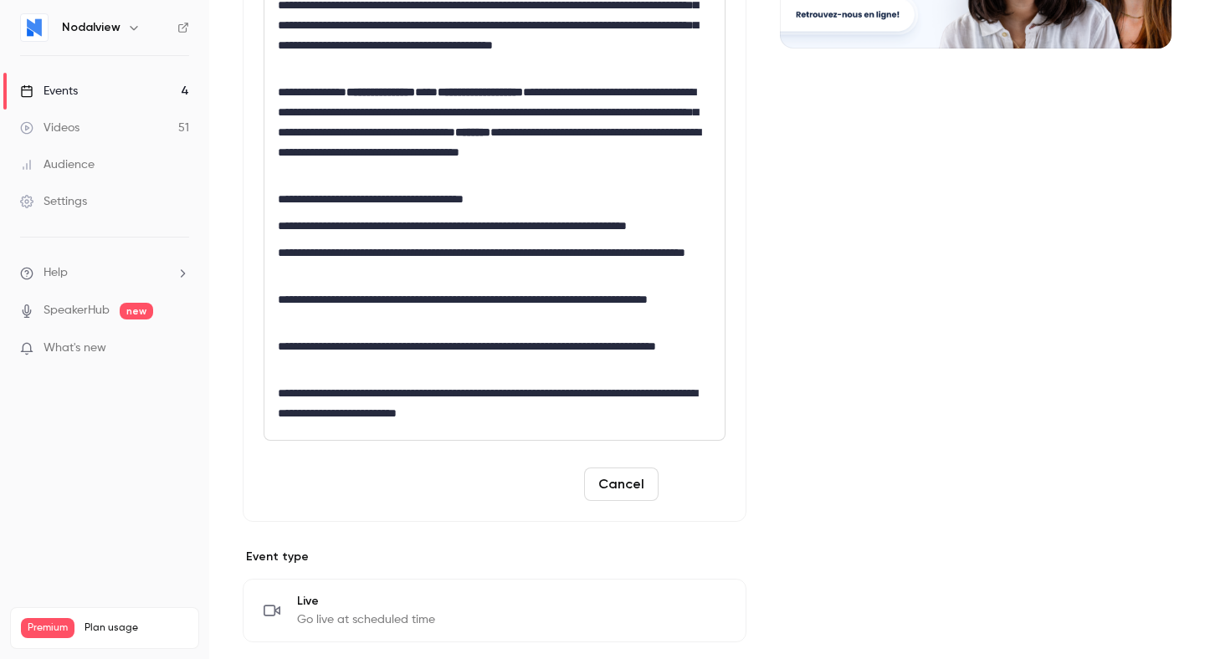
type input "**********"
click at [687, 478] on button "Save" at bounding box center [695, 484] width 60 height 33
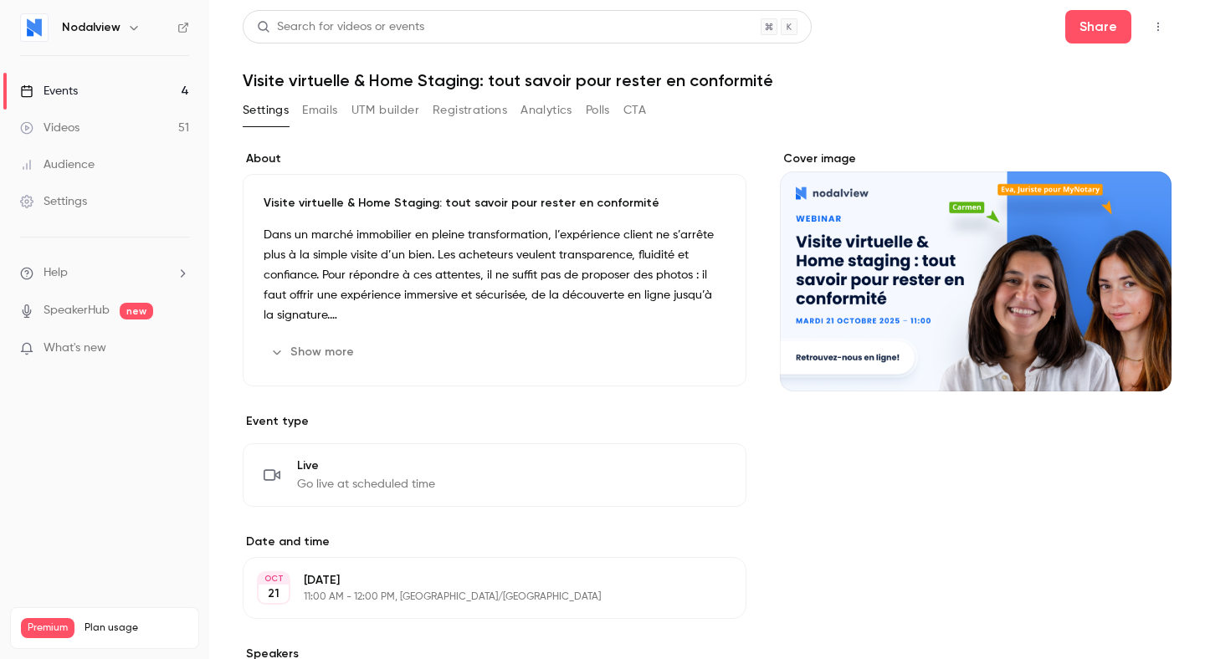
click at [321, 357] on button "Show more" at bounding box center [314, 352] width 100 height 27
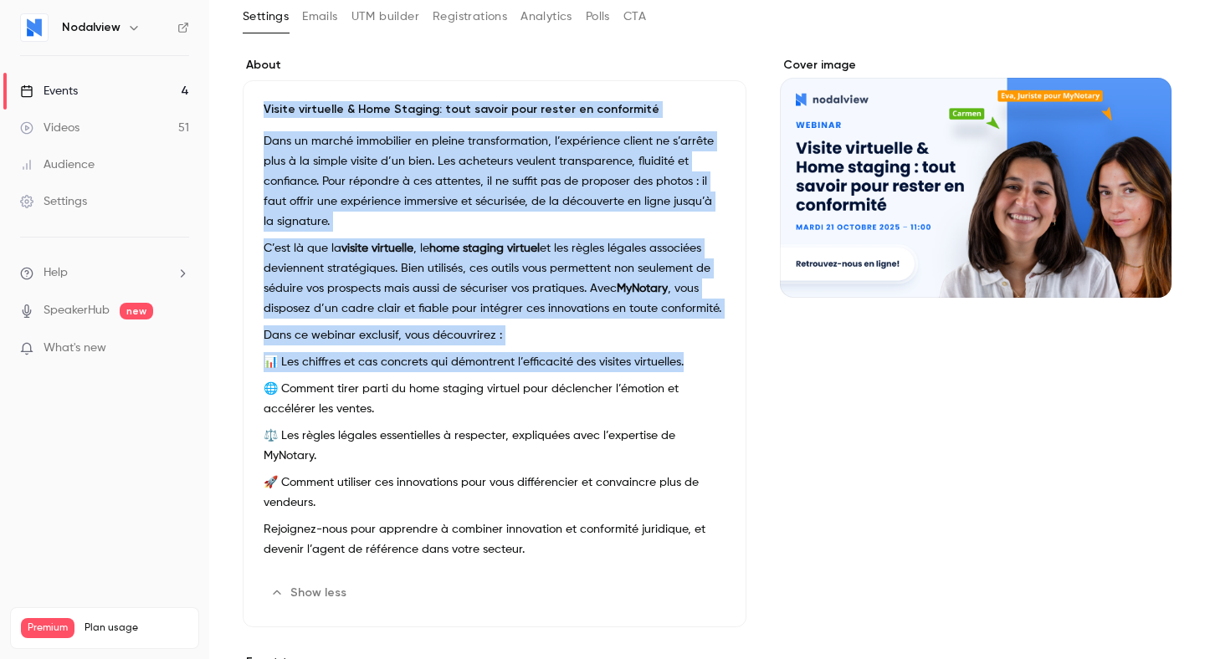
scroll to position [96, 0]
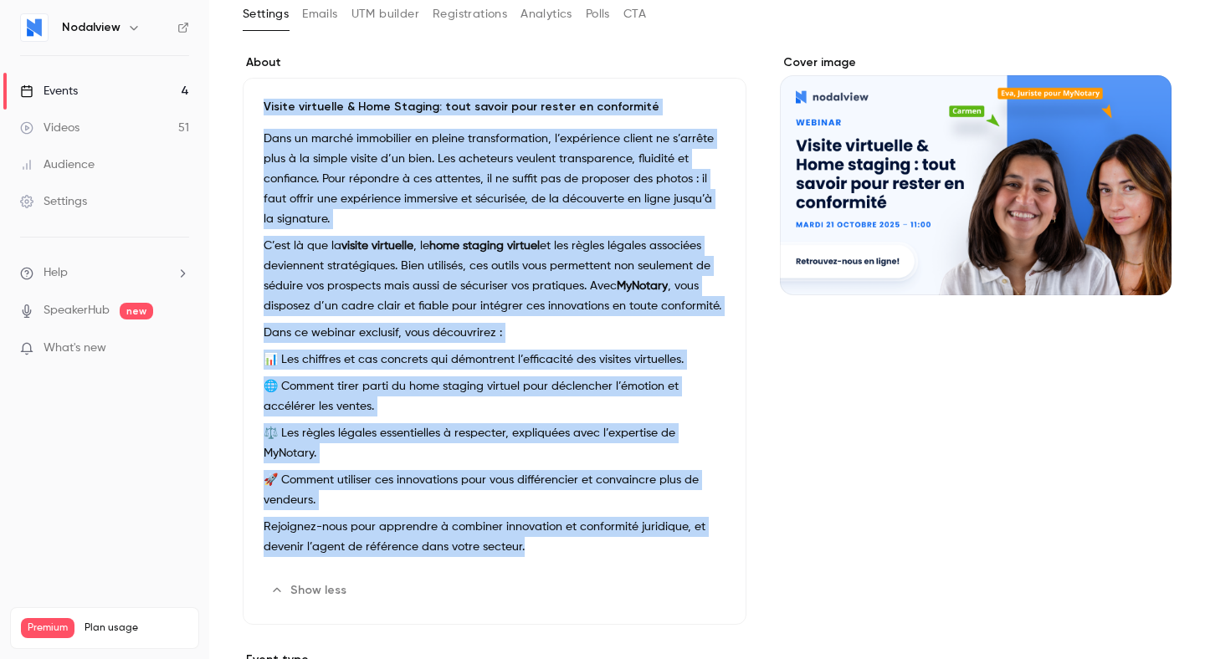
drag, startPoint x: 264, startPoint y: 205, endPoint x: 523, endPoint y: 543, distance: 425.5
click at [523, 543] on div "Visite virtuelle & Home Staging: tout savoir pour rester en conformité Dans un …" at bounding box center [495, 351] width 504 height 547
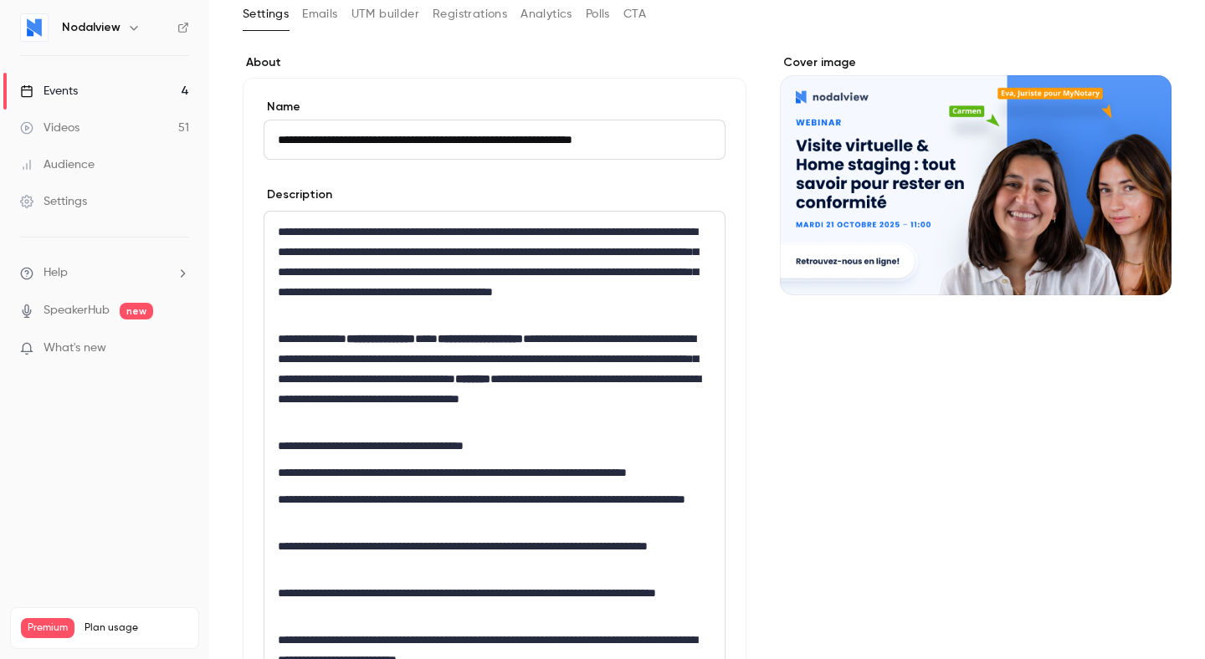
scroll to position [226, 0]
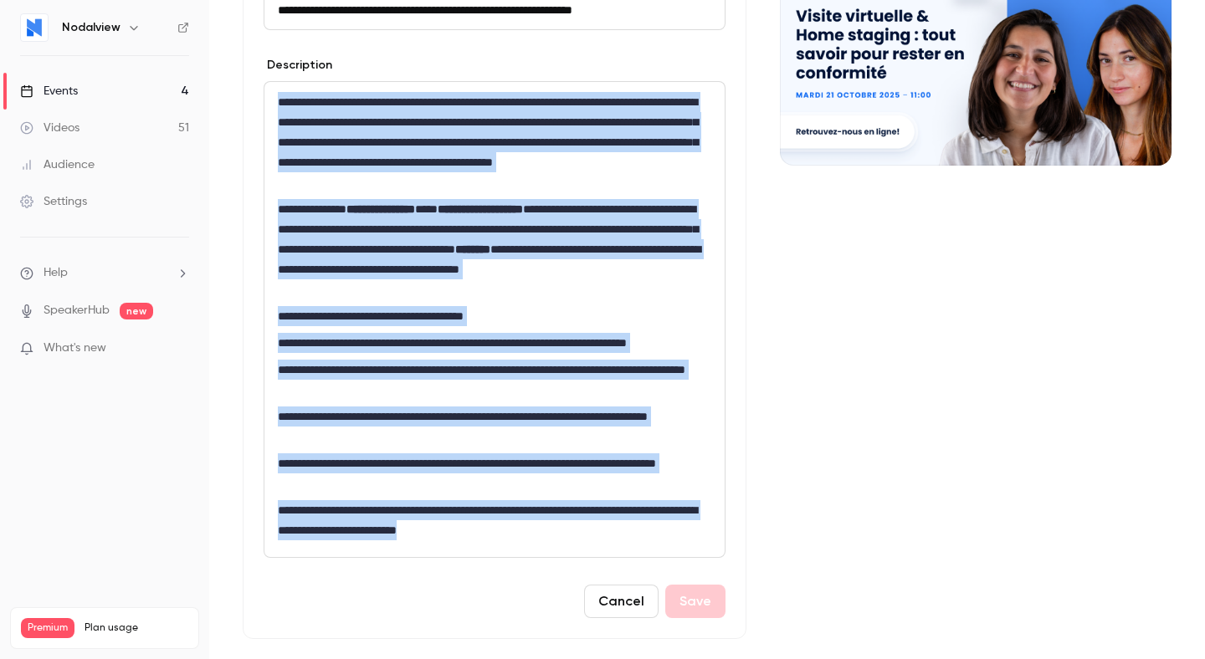
drag, startPoint x: 554, startPoint y: 530, endPoint x: 271, endPoint y: 105, distance: 510.4
click at [271, 105] on div "**********" at bounding box center [494, 319] width 460 height 475
copy div "**********"
click at [807, 327] on div "Cover image" at bounding box center [976, 561] width 392 height 1273
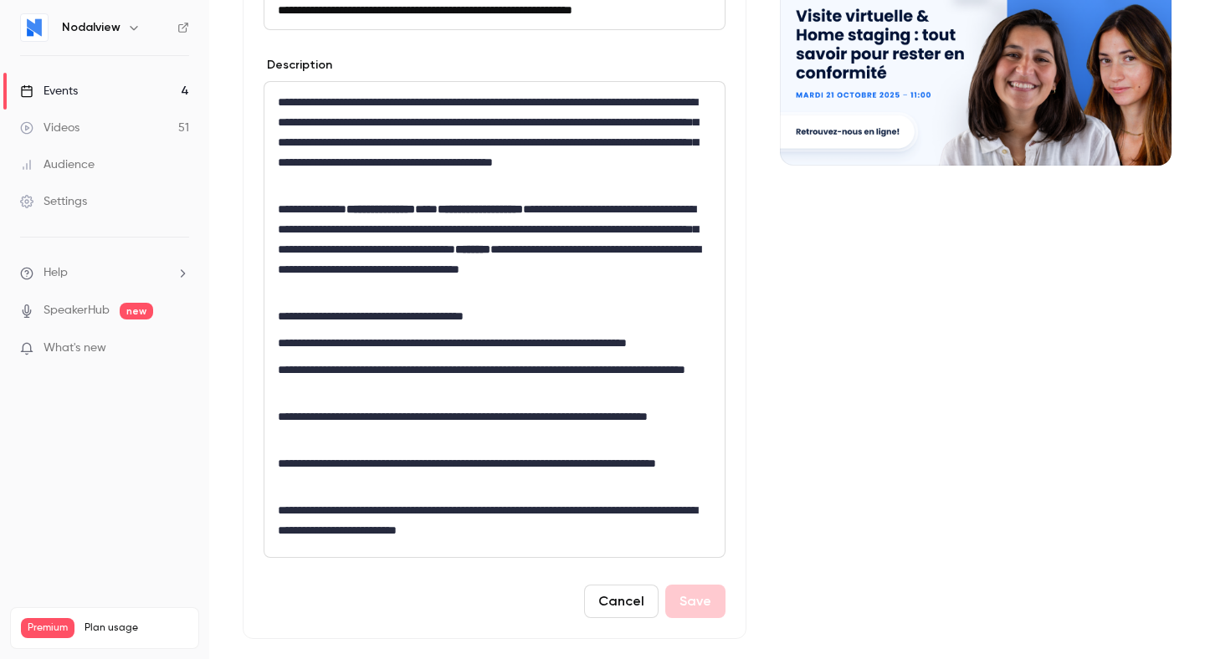
click at [621, 608] on button "Cancel" at bounding box center [621, 601] width 74 height 33
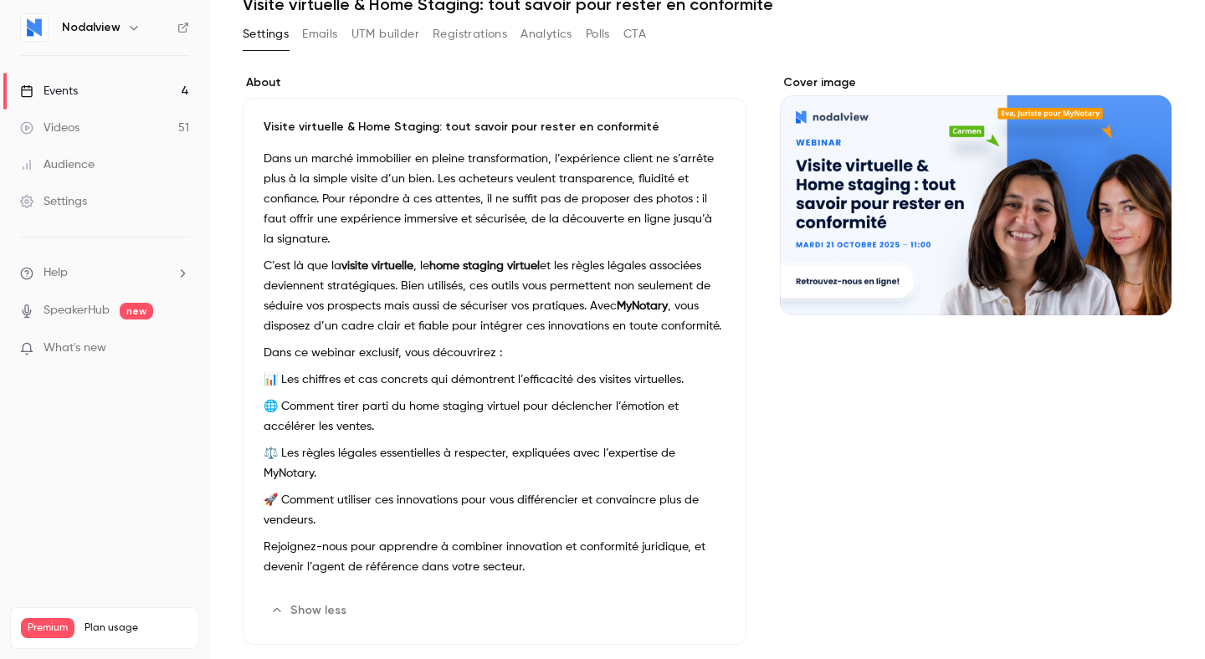
scroll to position [78, 0]
